Goal: Task Accomplishment & Management: Manage account settings

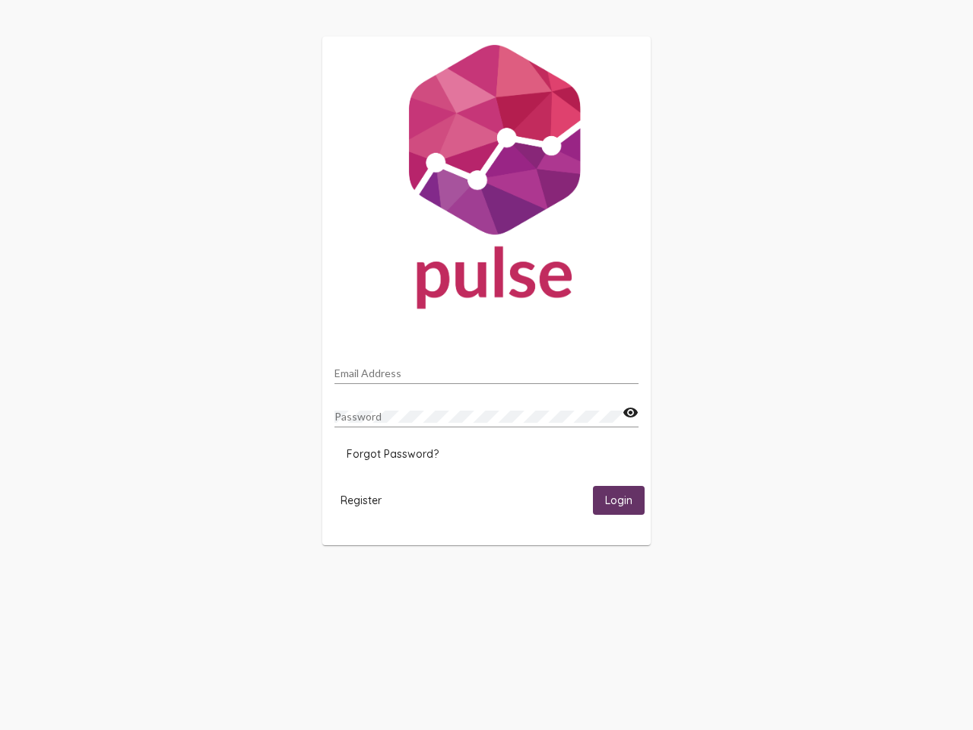
click at [487, 369] on input "Email Address" at bounding box center [487, 373] width 304 height 12
click at [630, 413] on mat-icon "visibility" at bounding box center [631, 413] width 16 height 18
click at [392, 454] on span "Forgot Password?" at bounding box center [393, 454] width 92 height 14
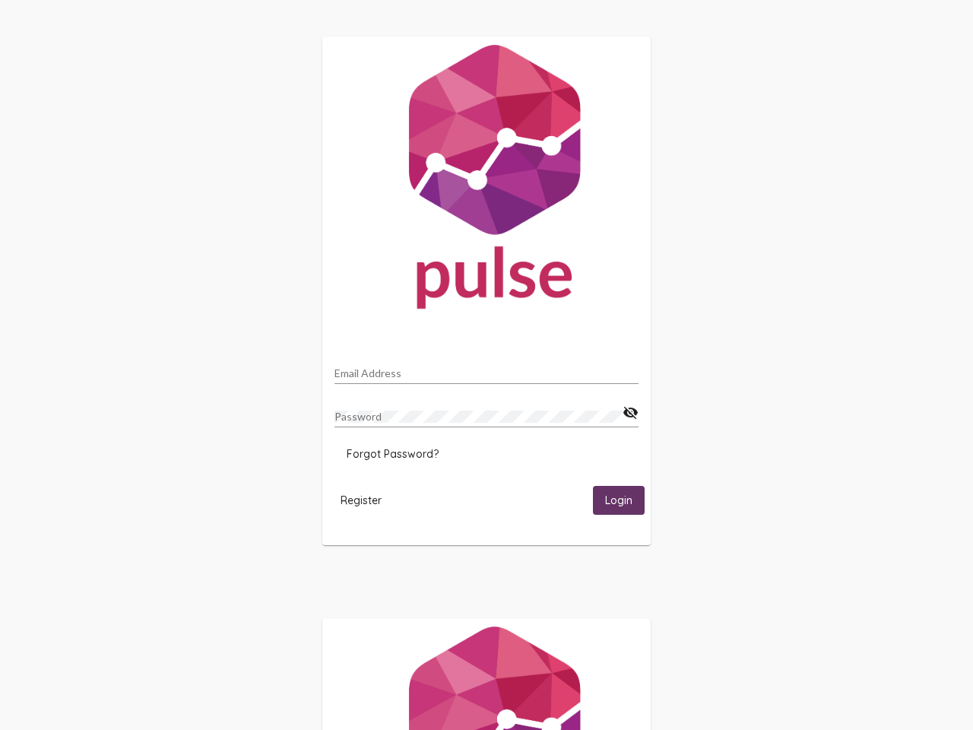
click at [361, 500] on span "Register" at bounding box center [361, 500] width 41 height 14
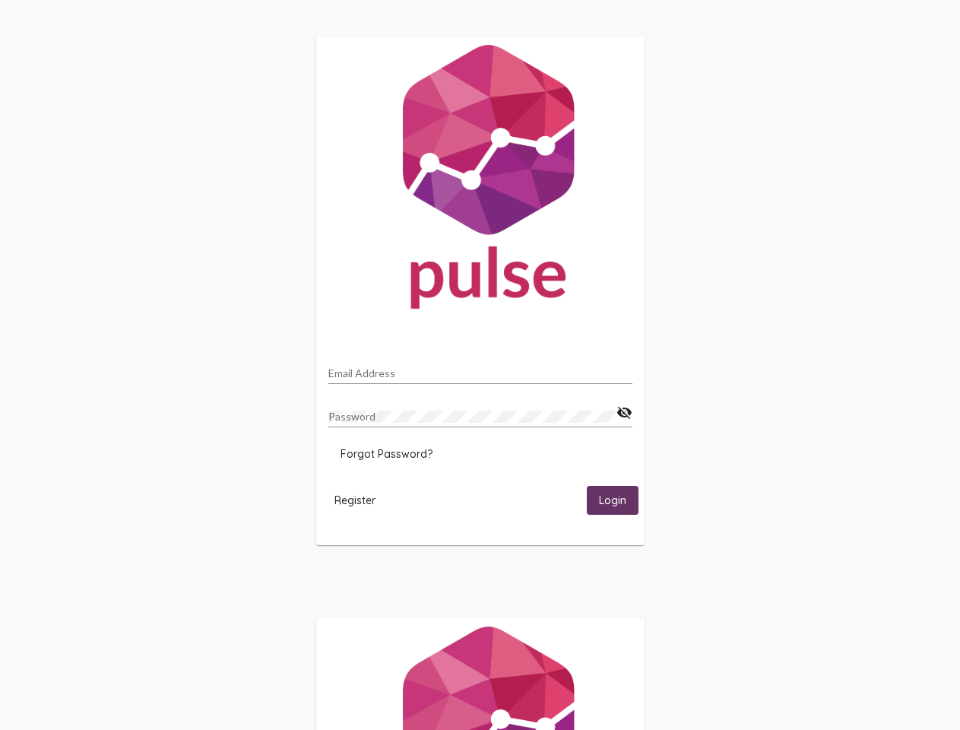
click at [619, 500] on html "Email Address Password visibility_off Forgot Password? Register Login" at bounding box center [480, 492] width 960 height 985
